Goal: Transaction & Acquisition: Purchase product/service

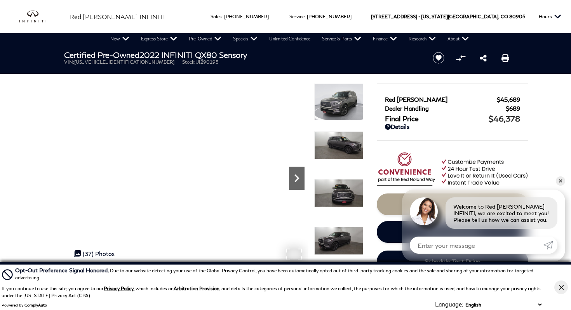
click at [299, 177] on icon "Next" at bounding box center [297, 179] width 16 height 16
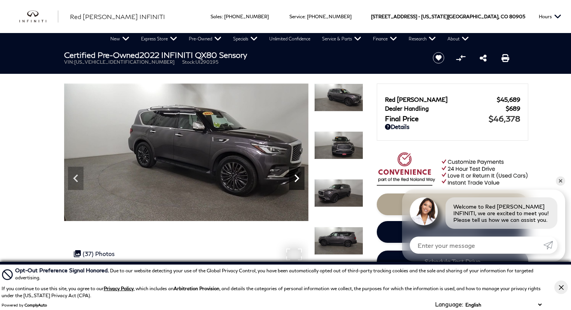
click at [299, 176] on icon "Next" at bounding box center [297, 179] width 16 height 16
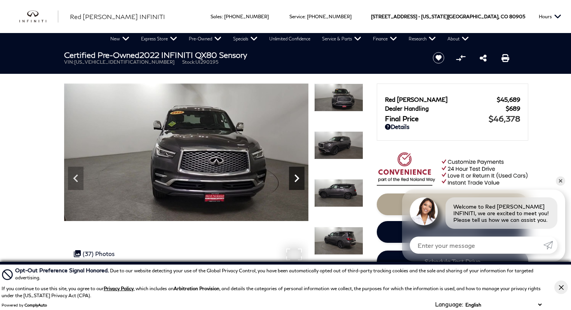
click at [299, 176] on icon "Next" at bounding box center [297, 179] width 16 height 16
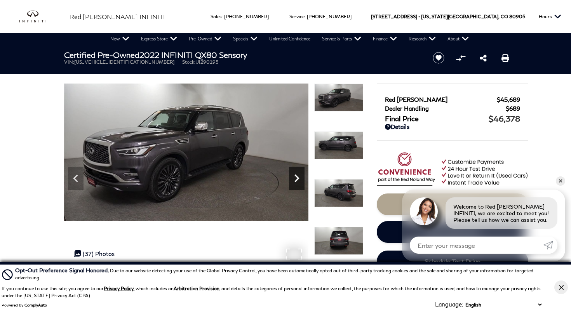
click at [298, 176] on icon "Next" at bounding box center [297, 179] width 16 height 16
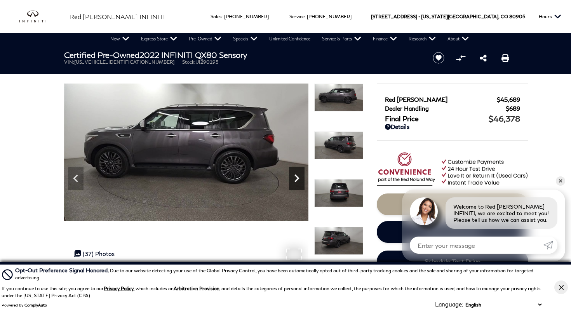
click at [298, 176] on icon "Next" at bounding box center [297, 179] width 16 height 16
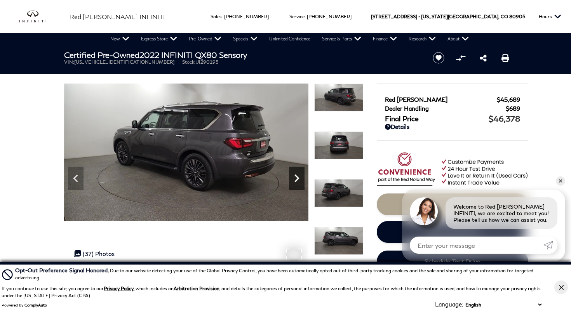
click at [298, 176] on icon "Next" at bounding box center [297, 179] width 16 height 16
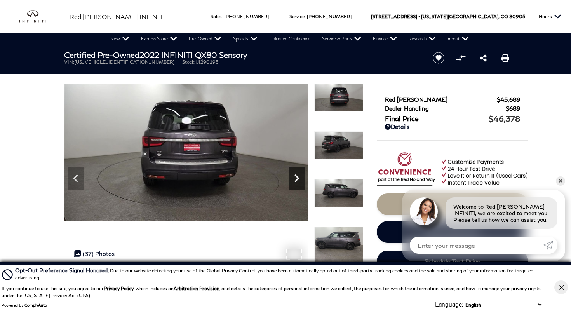
click at [298, 176] on icon "Next" at bounding box center [297, 179] width 16 height 16
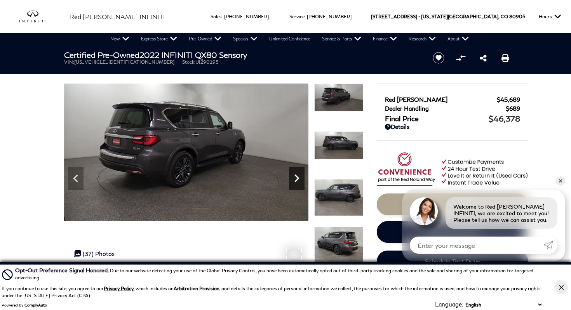
click at [298, 176] on icon "Next" at bounding box center [297, 179] width 16 height 16
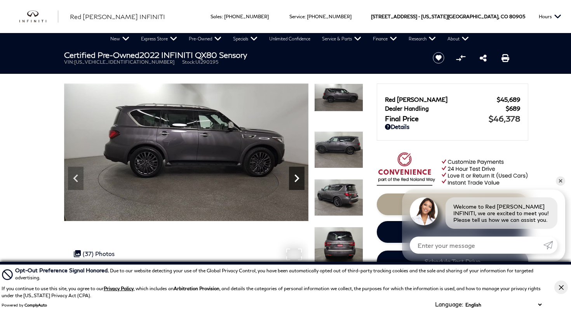
click at [298, 176] on icon "Next" at bounding box center [297, 179] width 16 height 16
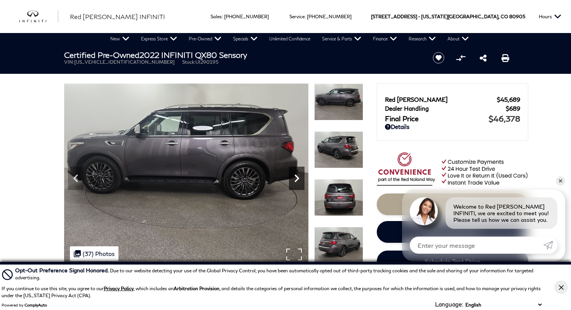
click at [298, 176] on icon "Next" at bounding box center [296, 178] width 5 height 8
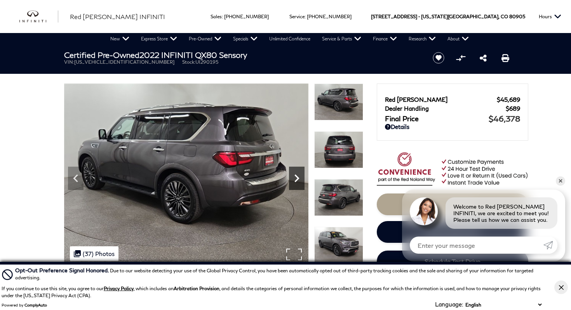
click at [298, 176] on icon "Next" at bounding box center [296, 178] width 5 height 8
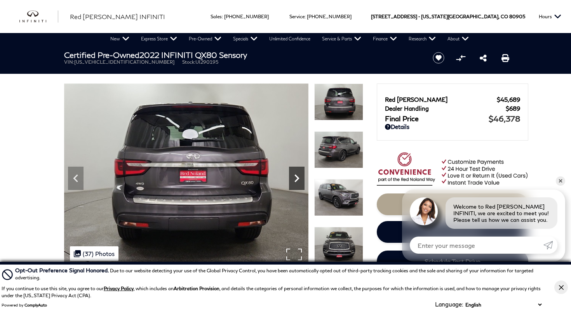
click at [298, 176] on icon "Next" at bounding box center [297, 179] width 16 height 16
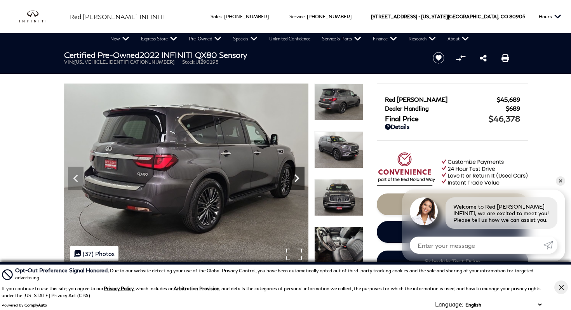
click at [298, 176] on icon "Next" at bounding box center [297, 179] width 16 height 16
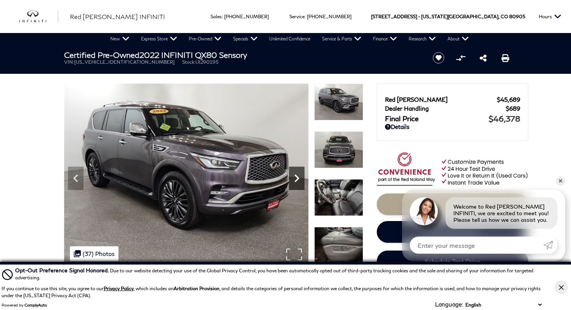
click at [297, 176] on icon "Next" at bounding box center [296, 178] width 5 height 8
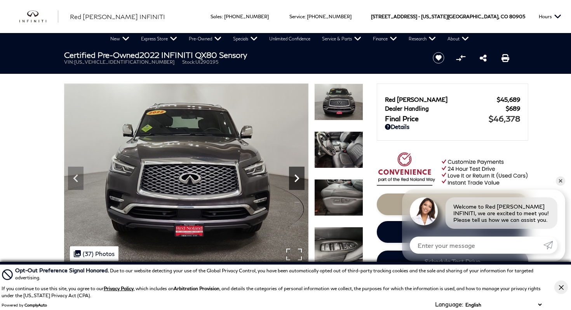
click at [297, 176] on icon "Next" at bounding box center [296, 178] width 5 height 8
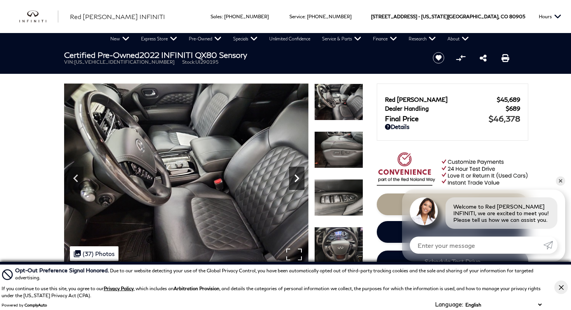
click at [297, 176] on icon "Next" at bounding box center [296, 178] width 5 height 8
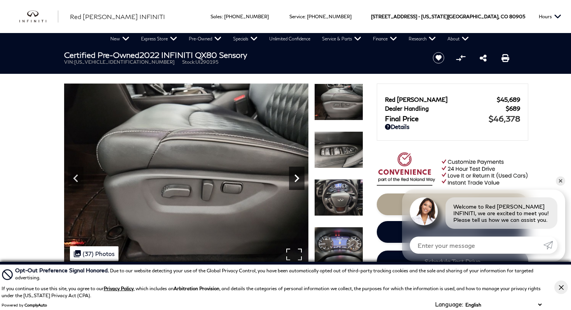
click at [297, 176] on icon "Next" at bounding box center [296, 178] width 5 height 8
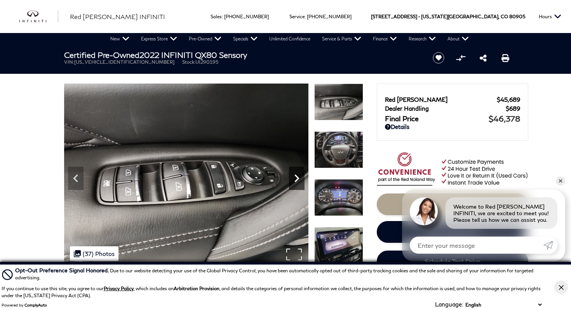
click at [297, 176] on icon "Next" at bounding box center [296, 178] width 5 height 8
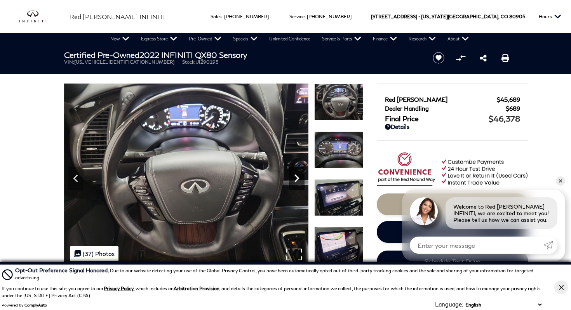
click at [297, 176] on icon "Next" at bounding box center [296, 178] width 5 height 8
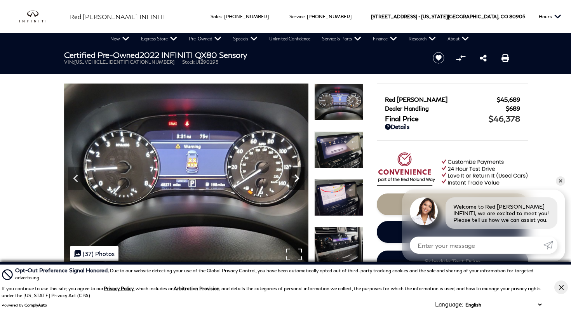
click at [297, 176] on icon "Next" at bounding box center [296, 178] width 5 height 8
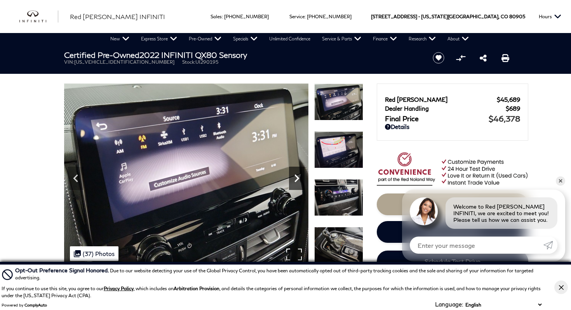
click at [297, 176] on icon "Next" at bounding box center [296, 178] width 5 height 8
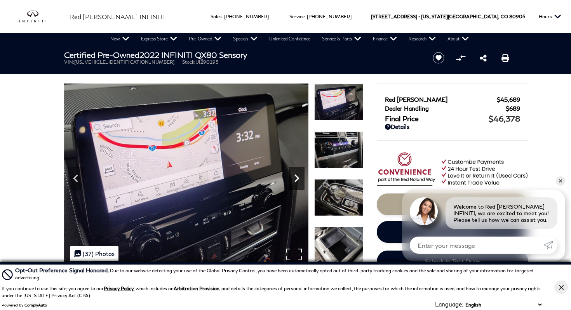
click at [296, 176] on icon "Next" at bounding box center [296, 178] width 5 height 8
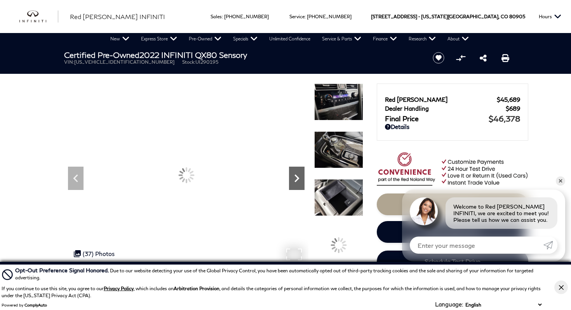
click at [296, 176] on icon "Next" at bounding box center [296, 178] width 5 height 8
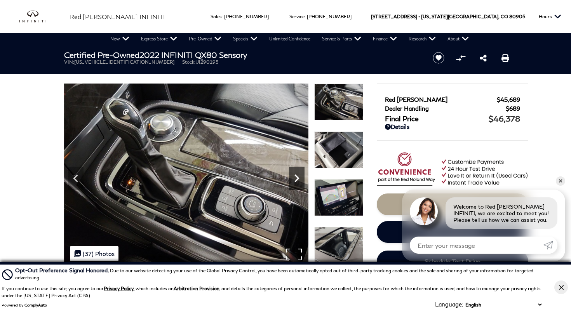
click at [297, 176] on icon "Next" at bounding box center [296, 178] width 5 height 8
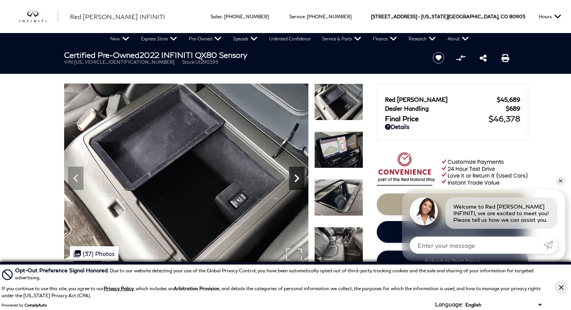
click at [296, 176] on icon "Next" at bounding box center [296, 178] width 5 height 8
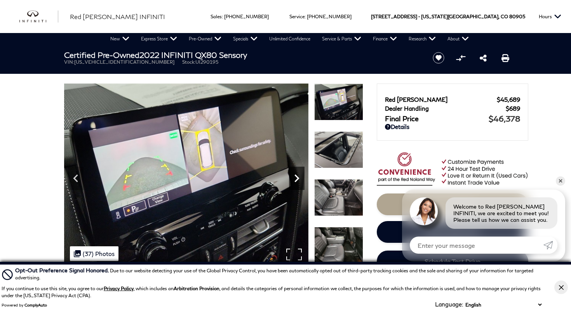
click at [296, 176] on icon "Next" at bounding box center [296, 178] width 5 height 8
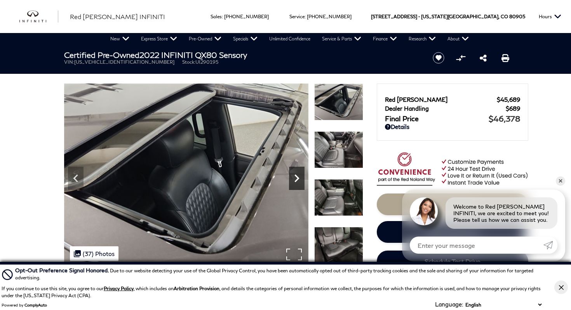
click at [296, 176] on icon "Next" at bounding box center [296, 178] width 5 height 8
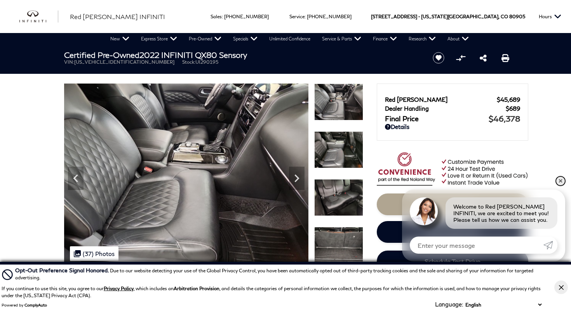
click at [561, 181] on link "✕" at bounding box center [560, 180] width 9 height 9
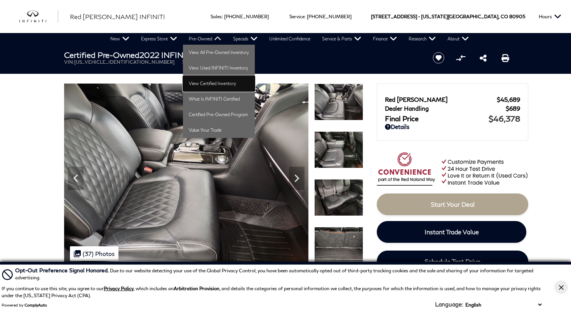
click at [209, 85] on link "View Certified Inventory" at bounding box center [219, 84] width 72 height 16
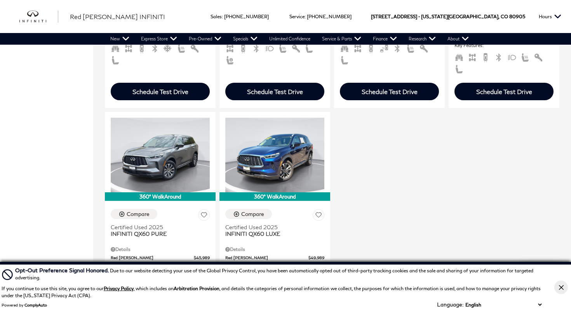
scroll to position [418, 0]
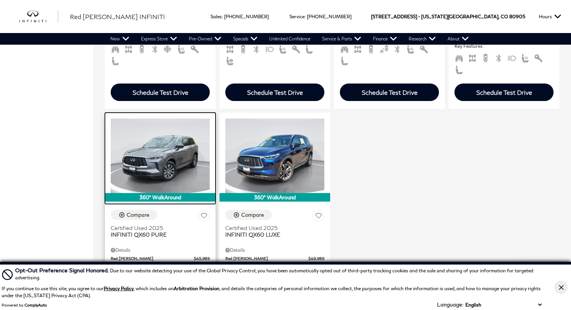
click at [163, 125] on img at bounding box center [160, 155] width 99 height 74
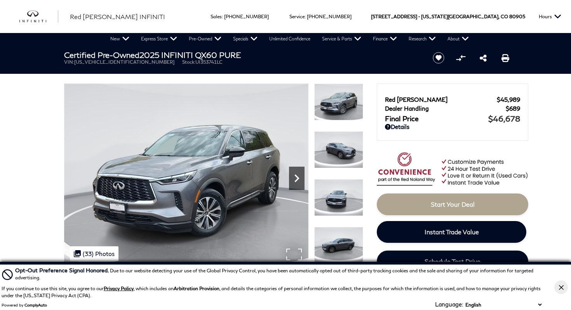
click at [296, 179] on icon "Next" at bounding box center [297, 179] width 16 height 16
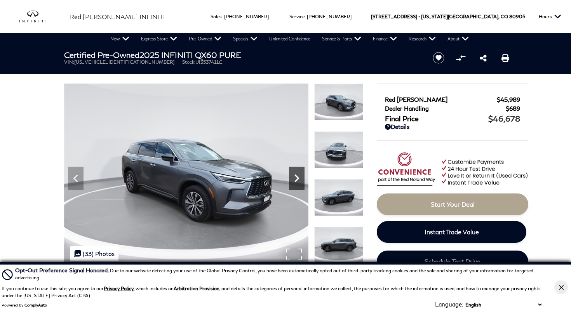
click at [296, 179] on icon "Next" at bounding box center [297, 179] width 16 height 16
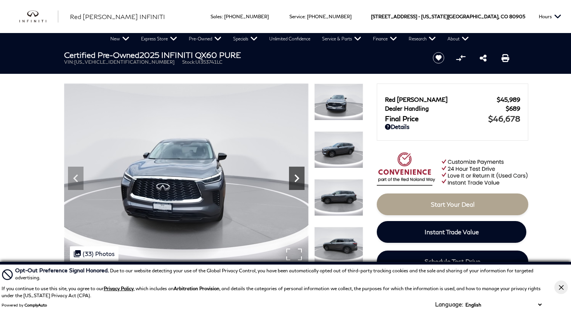
click at [296, 179] on icon "Next" at bounding box center [297, 179] width 16 height 16
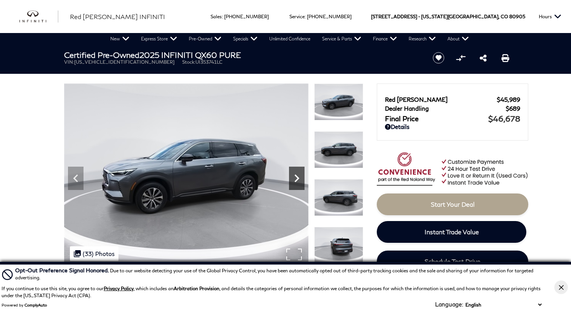
click at [296, 178] on icon "Next" at bounding box center [297, 179] width 16 height 16
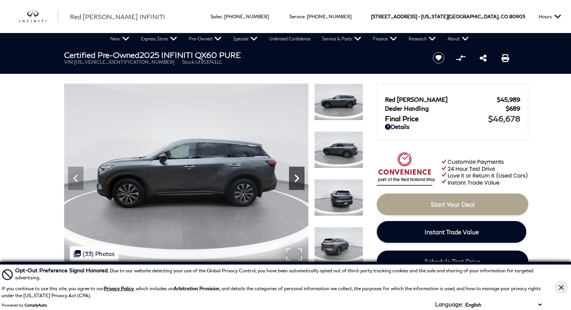
click at [296, 178] on icon "Next" at bounding box center [297, 179] width 16 height 16
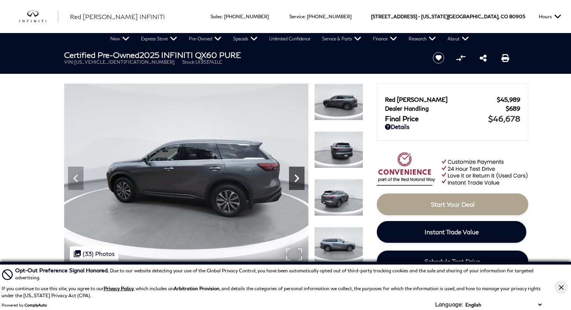
click at [296, 178] on icon "Next" at bounding box center [297, 179] width 16 height 16
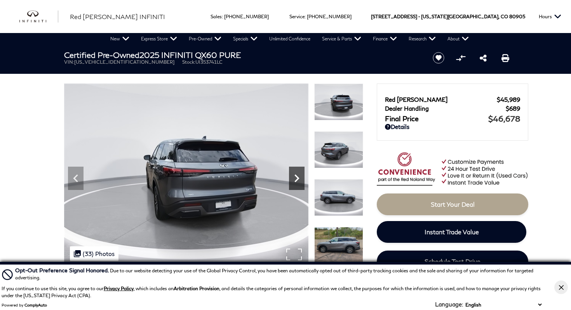
click at [296, 178] on icon "Next" at bounding box center [297, 179] width 16 height 16
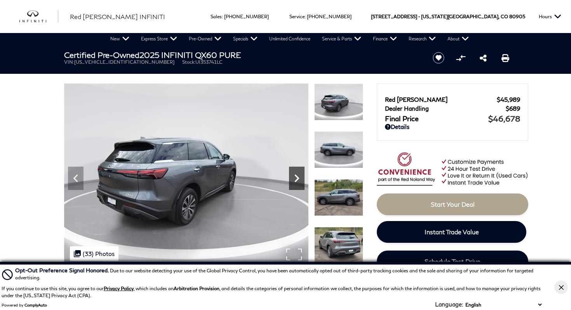
click at [296, 178] on icon "Next" at bounding box center [297, 179] width 16 height 16
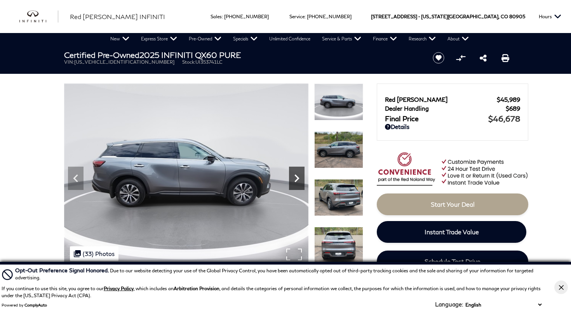
click at [296, 178] on icon "Next" at bounding box center [297, 179] width 16 height 16
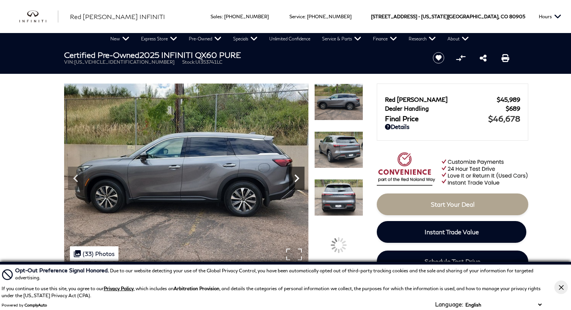
click at [296, 178] on icon "Next" at bounding box center [297, 179] width 16 height 16
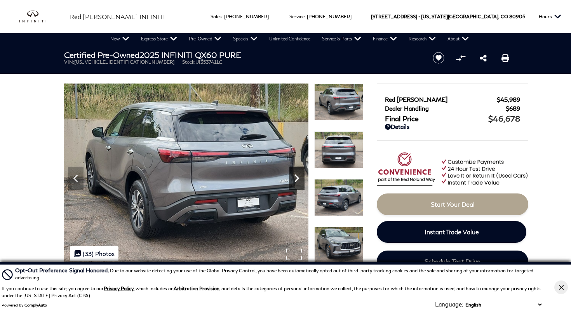
click at [296, 178] on icon "Next" at bounding box center [297, 179] width 16 height 16
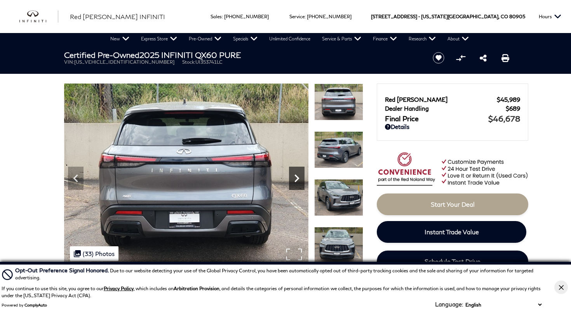
click at [296, 178] on icon "Next" at bounding box center [297, 179] width 16 height 16
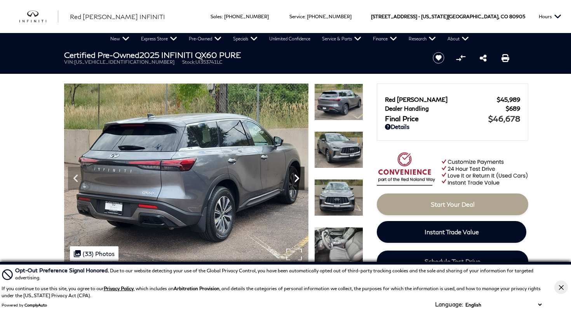
click at [296, 178] on icon "Next" at bounding box center [297, 179] width 16 height 16
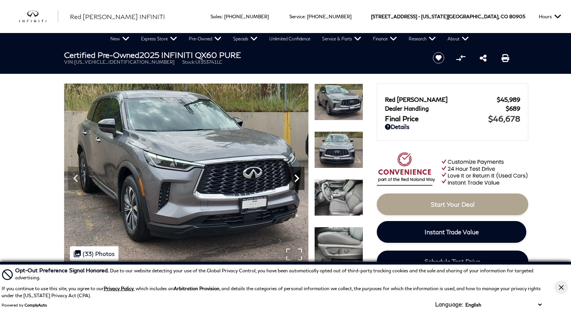
click at [296, 178] on icon "Next" at bounding box center [297, 179] width 16 height 16
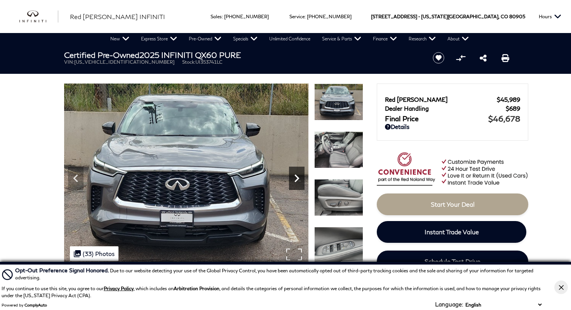
click at [295, 178] on icon "Next" at bounding box center [297, 179] width 16 height 16
